Goal: Information Seeking & Learning: Learn about a topic

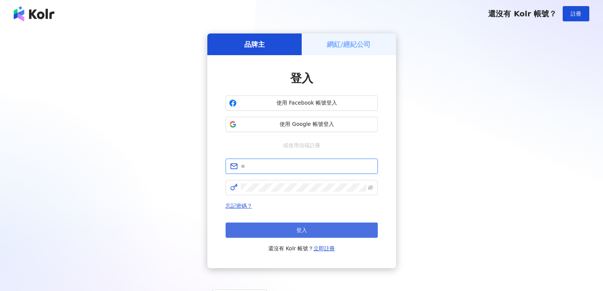
type input "**********"
click at [310, 232] on button "登入" at bounding box center [302, 230] width 152 height 15
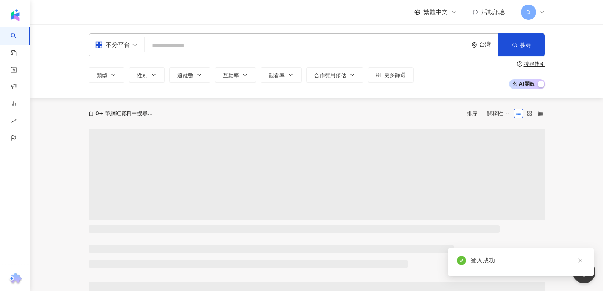
click at [168, 42] on input "search" at bounding box center [306, 45] width 317 height 14
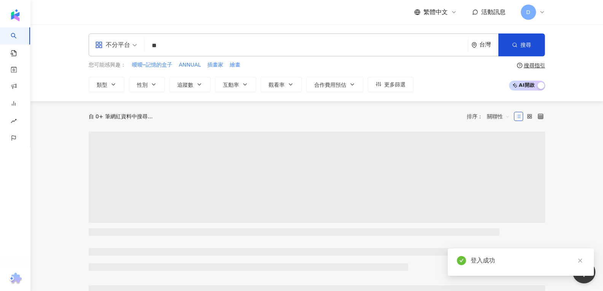
type input "*"
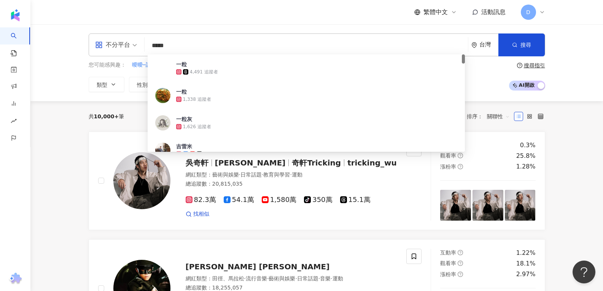
type input "******"
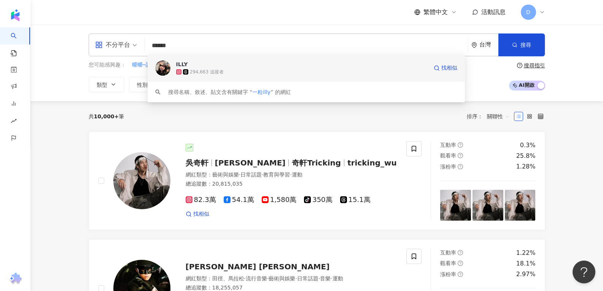
click at [164, 67] on img at bounding box center [162, 67] width 15 height 15
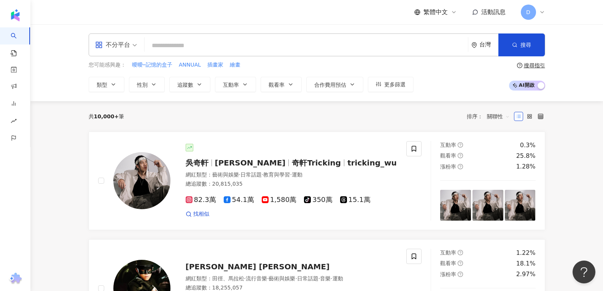
click at [175, 42] on input "search" at bounding box center [306, 45] width 317 height 14
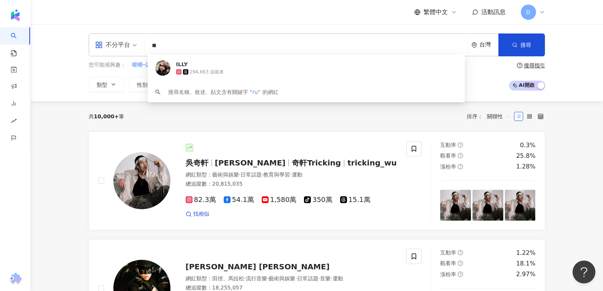
type input "*"
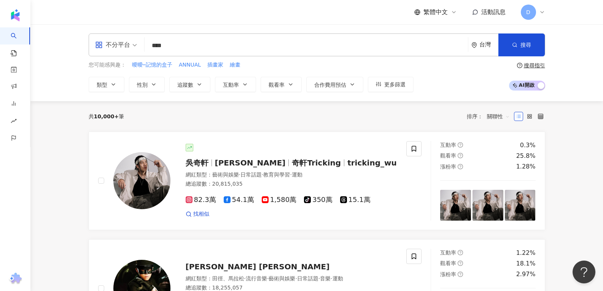
type input "***"
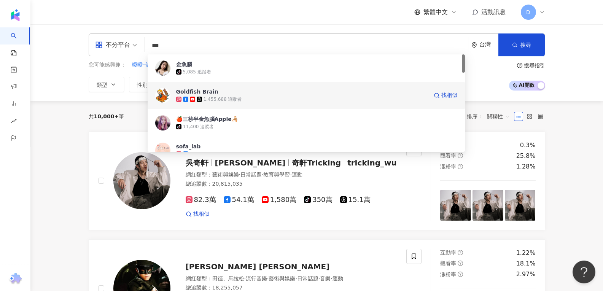
click at [164, 96] on img at bounding box center [162, 95] width 15 height 15
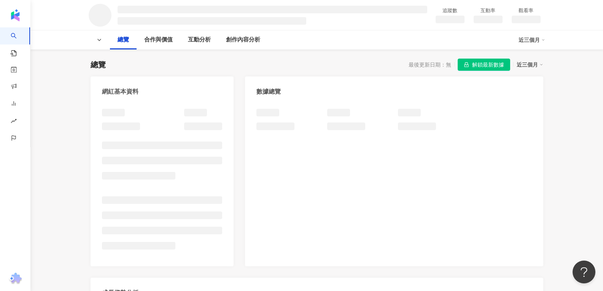
scroll to position [60, 0]
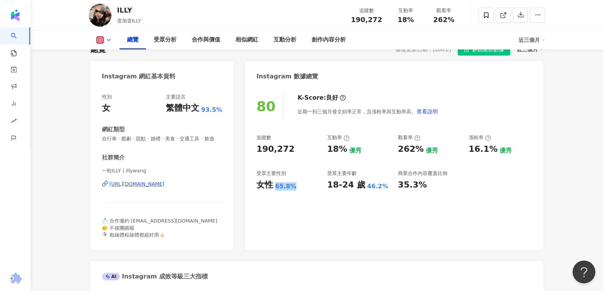
drag, startPoint x: 276, startPoint y: 186, endPoint x: 300, endPoint y: 208, distance: 32.3
click at [300, 208] on div "80 K-Score : 良好 近期一到三個月發文頻率正常，且漲粉率與互動率高。 查看說明 追蹤數 190,272 互動率 18% 優秀 觀看率 262% 優…" at bounding box center [394, 168] width 298 height 164
drag, startPoint x: 345, startPoint y: 150, endPoint x: 329, endPoint y: 152, distance: 15.7
click at [329, 152] on div "18%" at bounding box center [337, 149] width 20 height 12
drag, startPoint x: 420, startPoint y: 149, endPoint x: 396, endPoint y: 150, distance: 24.0
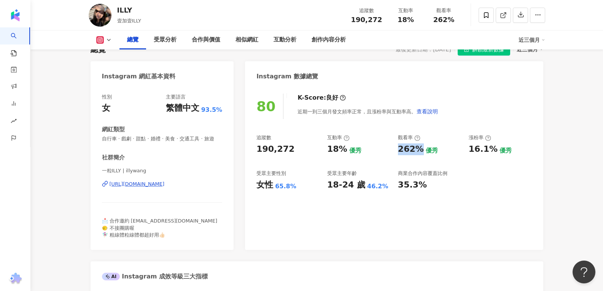
click at [396, 150] on div "追蹤數 190,272 互動率 18% 優秀 觀看率 262% 優秀 漲粉率 16.1% 優秀 受眾主要性別 女性 65.8% 受眾主要年齡 18-24 歲 …" at bounding box center [393, 162] width 275 height 56
copy div "262%"
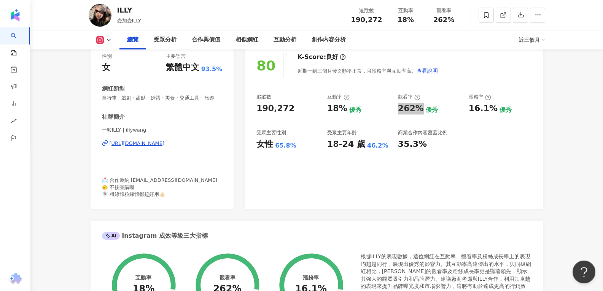
scroll to position [99, 0]
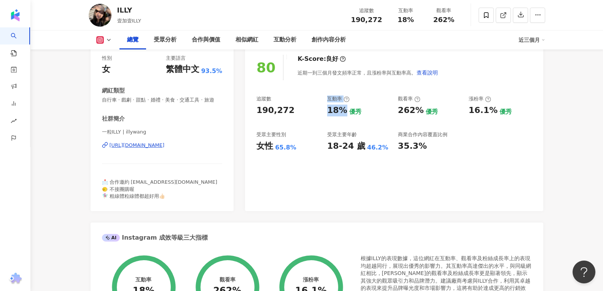
drag, startPoint x: 345, startPoint y: 110, endPoint x: 321, endPoint y: 110, distance: 24.0
click at [321, 110] on div "追蹤數 190,272 互動率 18% 優秀 觀看率 262% 優秀 漲粉率 16.1% 優秀 受眾主要性別 女性 65.8% 受眾主要年齡 18-24 歲 …" at bounding box center [393, 123] width 275 height 56
click at [342, 113] on div "18%" at bounding box center [337, 111] width 20 height 12
drag, startPoint x: 344, startPoint y: 111, endPoint x: 325, endPoint y: 111, distance: 19.4
click at [325, 111] on div "追蹤數 190,272 互動率 18% 優秀 觀看率 262% 優秀 漲粉率 16.1% 優秀 受眾主要性別 女性 65.8% 受眾主要年齡 18-24 歲 …" at bounding box center [393, 123] width 275 height 56
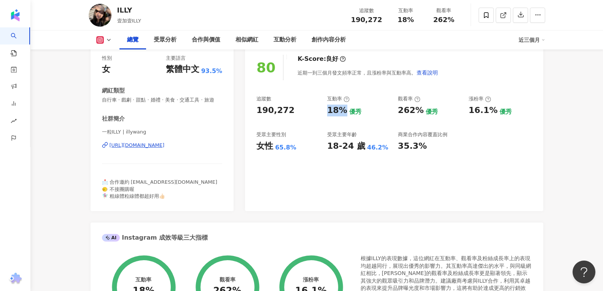
copy div "18%"
click at [110, 149] on div "https://www.instagram.com/illywang/" at bounding box center [137, 145] width 55 height 7
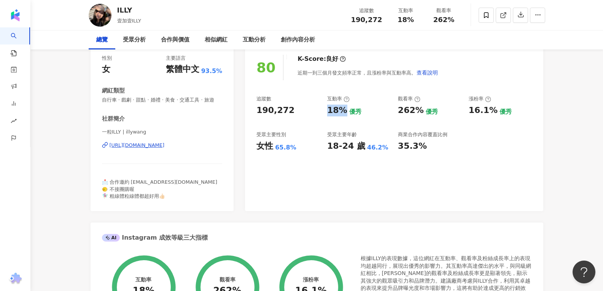
scroll to position [0, 0]
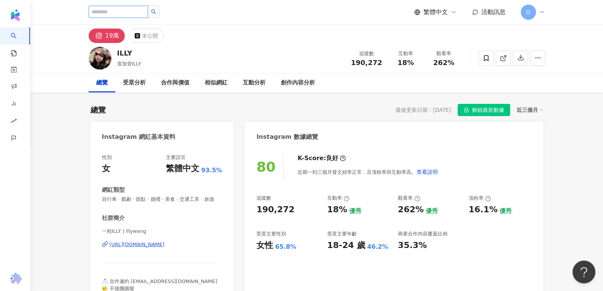
click at [131, 14] on input "search" at bounding box center [118, 12] width 59 height 12
paste input "**********"
type input "**********"
paste input "**********"
type input "**********"
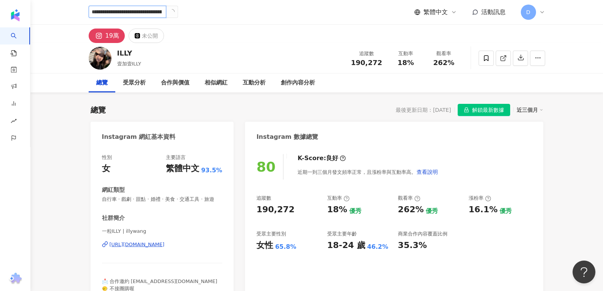
scroll to position [0, 90]
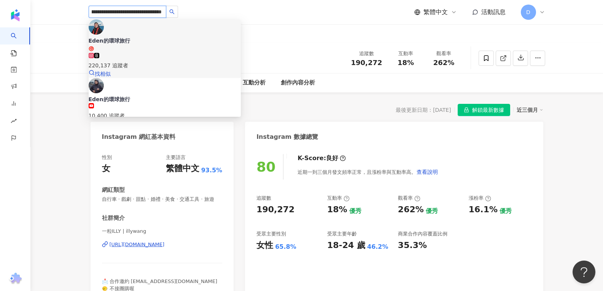
click at [148, 61] on div "220,137 追蹤者" at bounding box center [165, 65] width 152 height 8
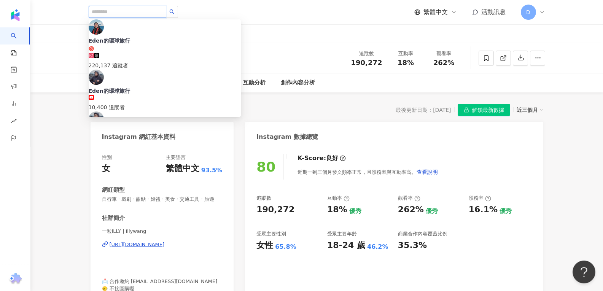
scroll to position [0, 0]
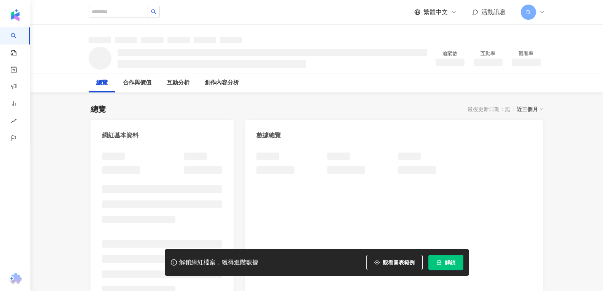
click at [445, 263] on span "解鎖" at bounding box center [450, 262] width 11 height 6
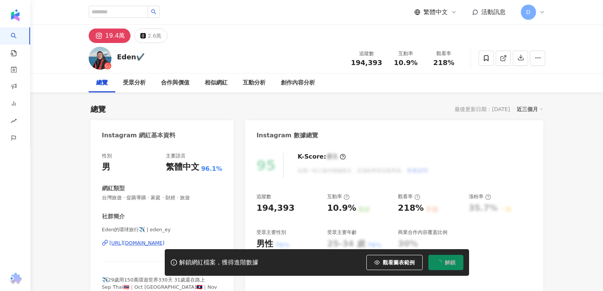
drag, startPoint x: 444, startPoint y: 263, endPoint x: 437, endPoint y: 262, distance: 7.2
click at [437, 262] on icon "loading" at bounding box center [439, 262] width 6 height 6
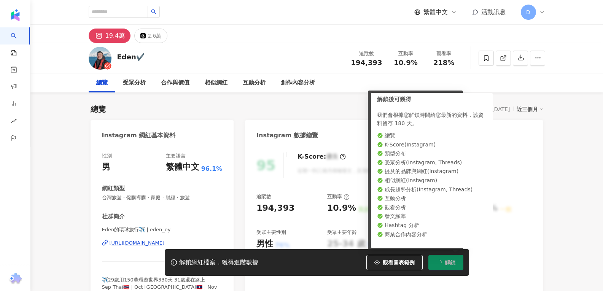
click at [490, 221] on div "追蹤數 194,393 互動率 10.9% 良好 觀看率 218% 不佳 漲粉率 35.7% 一般 受眾主要性別 男性 76% 受眾主要年齡 25-34 歲 …" at bounding box center [393, 221] width 275 height 56
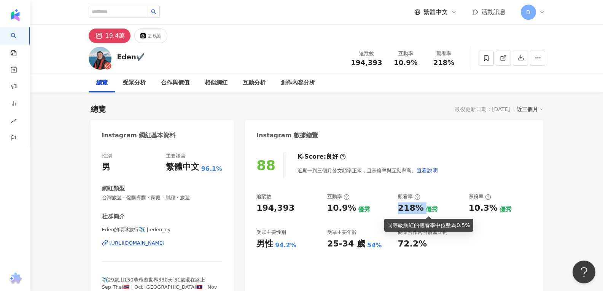
click at [396, 208] on div "追蹤數 194,393 互動率 10.9% 優秀 觀看率 218% 優秀 漲粉率 10.3% 優秀 受眾主要性別 男性 94.2% 受眾主要年齡 25-34 …" at bounding box center [393, 221] width 275 height 56
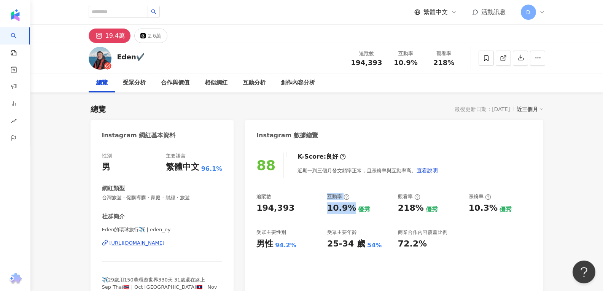
drag, startPoint x: 328, startPoint y: 210, endPoint x: 316, endPoint y: 210, distance: 11.8
click at [316, 210] on div "追蹤數 194,393 互動率 10.9% 優秀 觀看率 218% 優秀 漲粉率 10.3% 優秀 受眾主要性別 男性 94.2% 受眾主要年齡 25-34 …" at bounding box center [393, 221] width 275 height 56
click at [334, 207] on div "10.9%" at bounding box center [341, 208] width 29 height 12
drag, startPoint x: 329, startPoint y: 208, endPoint x: 352, endPoint y: 206, distance: 23.3
click at [352, 206] on div "10.9%" at bounding box center [341, 208] width 29 height 12
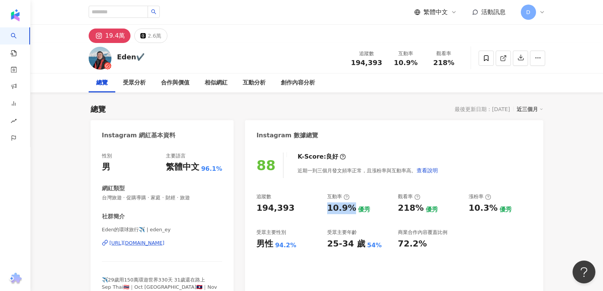
copy div "10.9%"
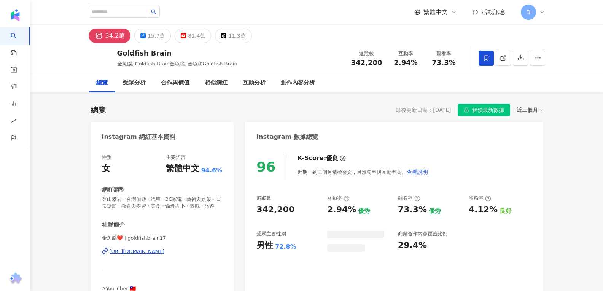
scroll to position [50, 0]
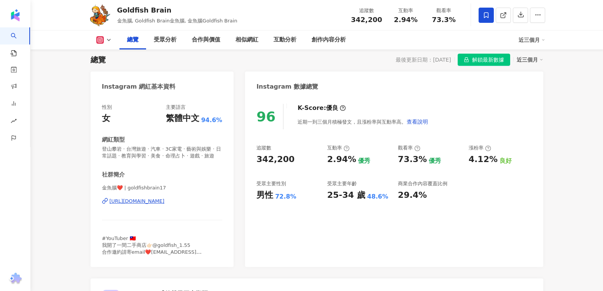
drag, startPoint x: 275, startPoint y: 197, endPoint x: 294, endPoint y: 197, distance: 18.6
click at [294, 197] on div "男性 72.8%" at bounding box center [287, 195] width 63 height 12
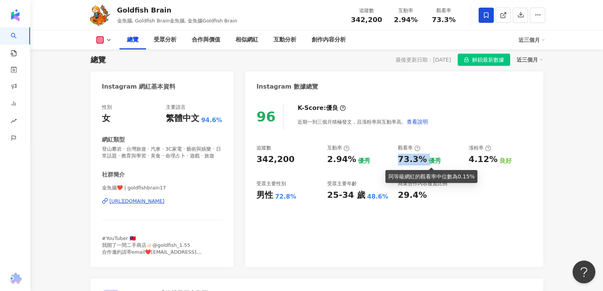
click at [426, 159] on div "73.3% 優秀" at bounding box center [429, 160] width 63 height 12
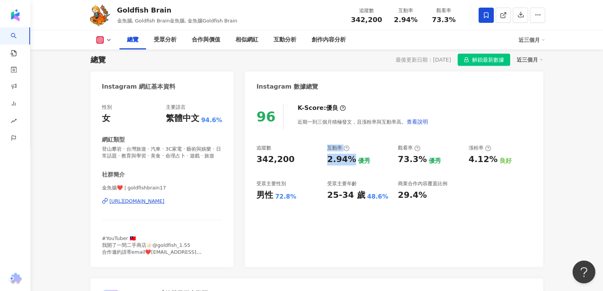
drag, startPoint x: 329, startPoint y: 159, endPoint x: 321, endPoint y: 159, distance: 7.6
click at [321, 159] on div "追蹤數 342,200 互動率 2.94% 優秀 觀看率 73.3% 優秀 漲粉率 4.12% 良好 受眾主要性別 男性 72.8% 受眾主要年齡 25-34…" at bounding box center [393, 173] width 275 height 56
click at [339, 159] on div "2.94%" at bounding box center [341, 160] width 29 height 12
drag, startPoint x: 352, startPoint y: 160, endPoint x: 328, endPoint y: 161, distance: 24.0
click at [328, 161] on div "2.94%" at bounding box center [341, 160] width 29 height 12
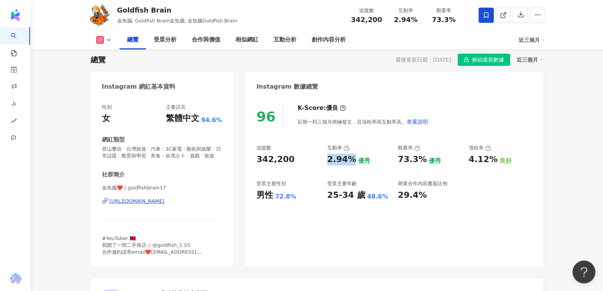
copy div "2.94%"
click at [427, 84] on div "Instagram 數據總覽" at bounding box center [394, 84] width 298 height 25
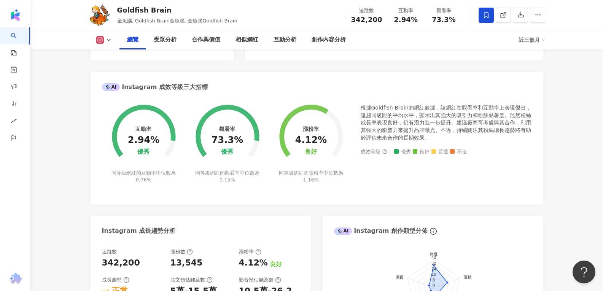
scroll to position [256, 0]
click at [425, 130] on div "根據Goldfish Brain的網紅數據，該網紅在觀看率和互動率上表現傑出，遠超同級距的平均水平，顯示出其強大的吸引力和粉絲黏著度。雖然粉絲成長率表現良好，…" at bounding box center [446, 123] width 171 height 37
